Goal: Task Accomplishment & Management: Use online tool/utility

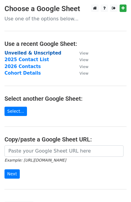
click at [31, 52] on strong "Unveiled & Unscripted" at bounding box center [32, 52] width 57 height 5
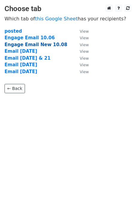
click at [37, 46] on strong "Engage Email New 10.08" at bounding box center [35, 44] width 63 height 5
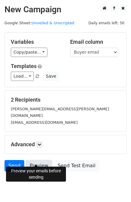
click at [36, 161] on link "Preview" at bounding box center [39, 165] width 26 height 11
